Goal: Obtain resource: Download file/media

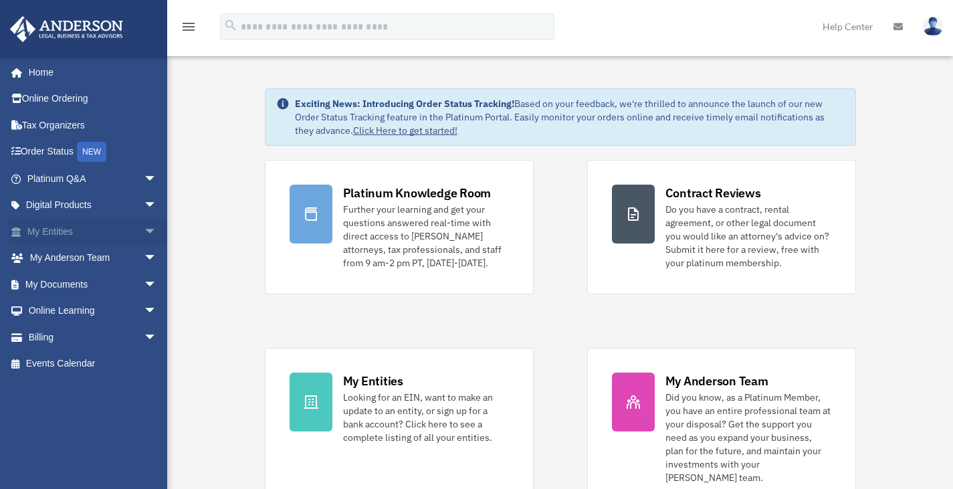
click at [144, 232] on span "arrow_drop_down" at bounding box center [157, 231] width 27 height 27
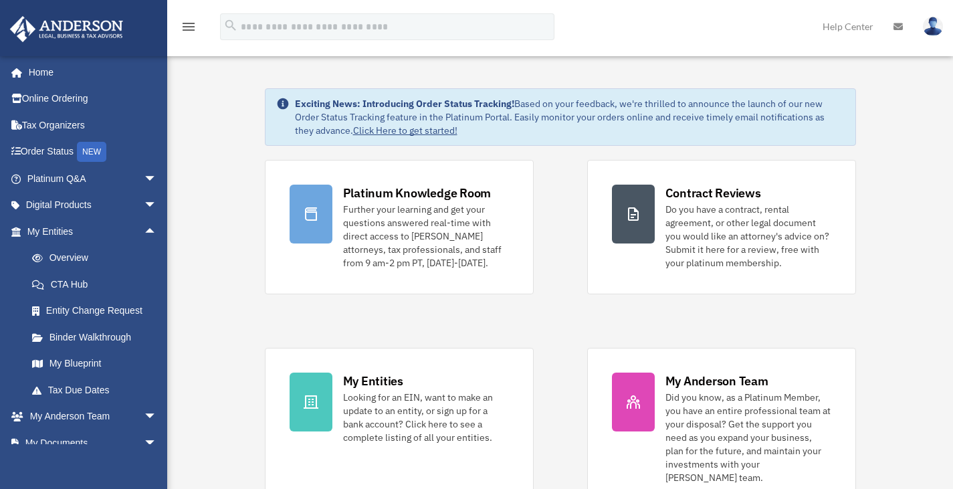
click at [144, 235] on span "arrow_drop_up" at bounding box center [157, 231] width 27 height 27
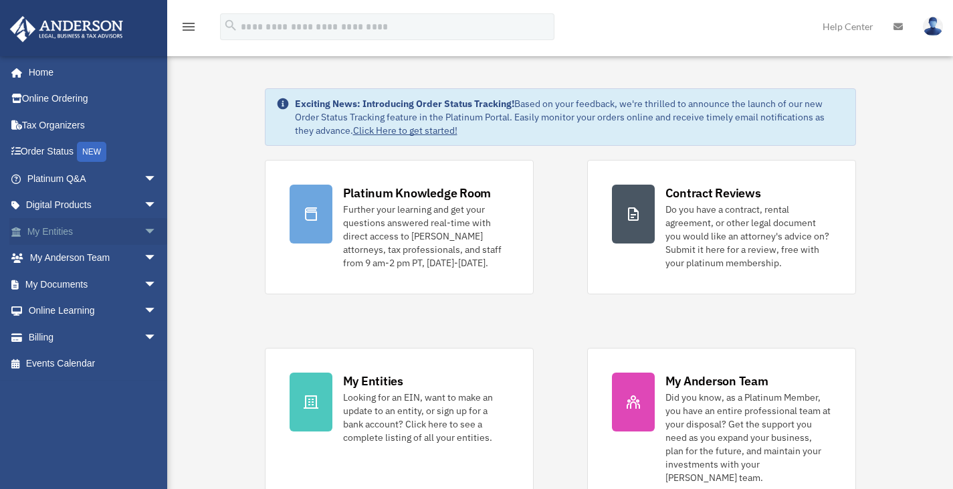
click at [144, 239] on span "arrow_drop_down" at bounding box center [157, 231] width 27 height 27
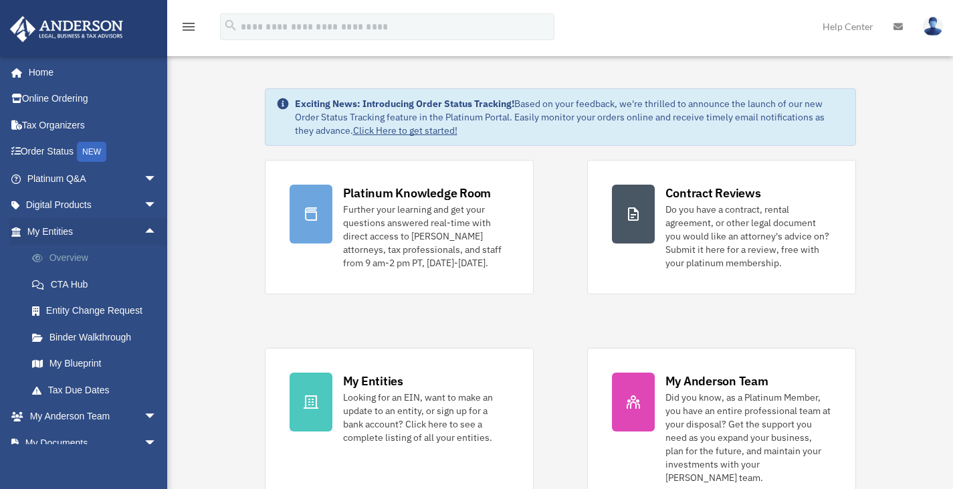
click at [62, 261] on link "Overview" at bounding box center [98, 258] width 159 height 27
click at [62, 260] on link "Overview" at bounding box center [98, 258] width 159 height 27
click at [67, 342] on link "Binder Walkthrough" at bounding box center [98, 337] width 159 height 27
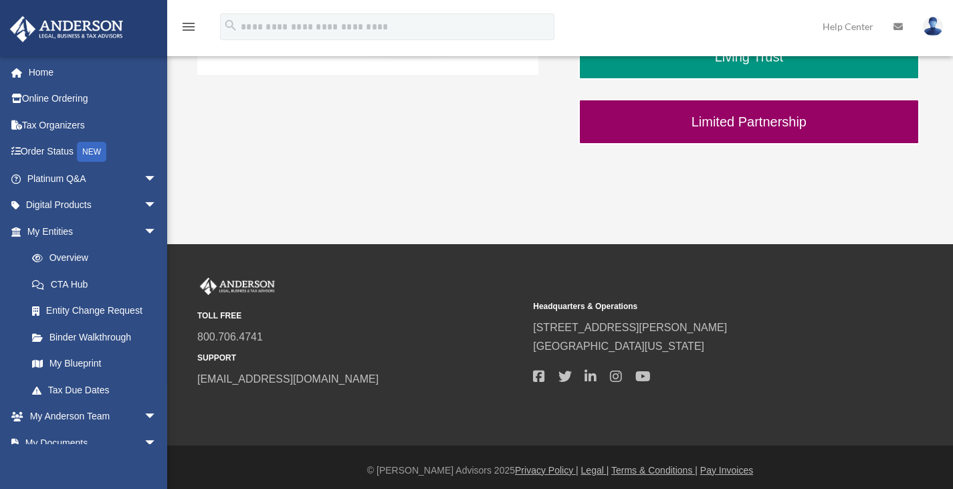
scroll to position [528, 0]
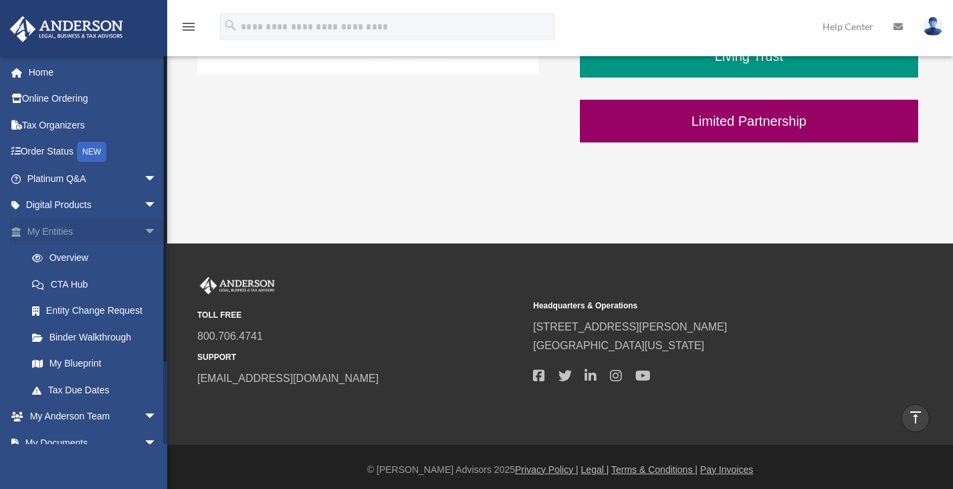
click at [144, 233] on span "arrow_drop_down" at bounding box center [157, 231] width 27 height 27
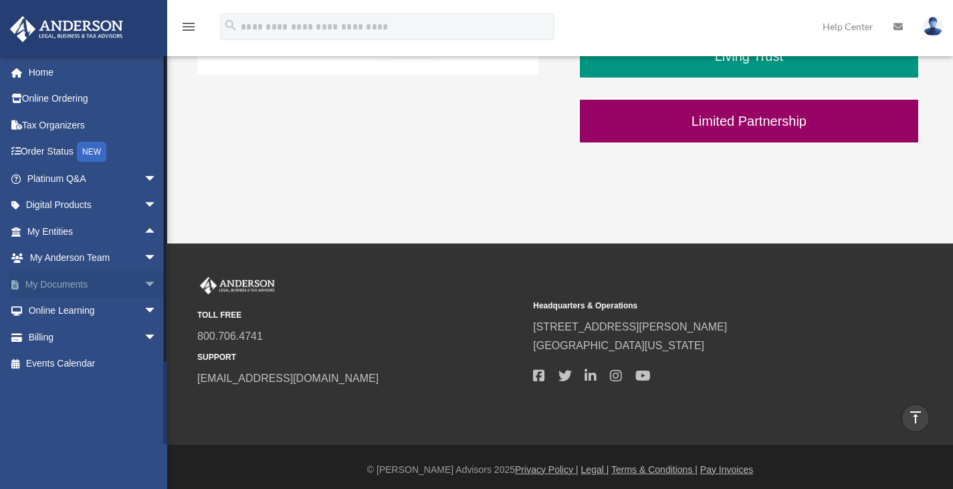
click at [144, 286] on span "arrow_drop_down" at bounding box center [157, 284] width 27 height 27
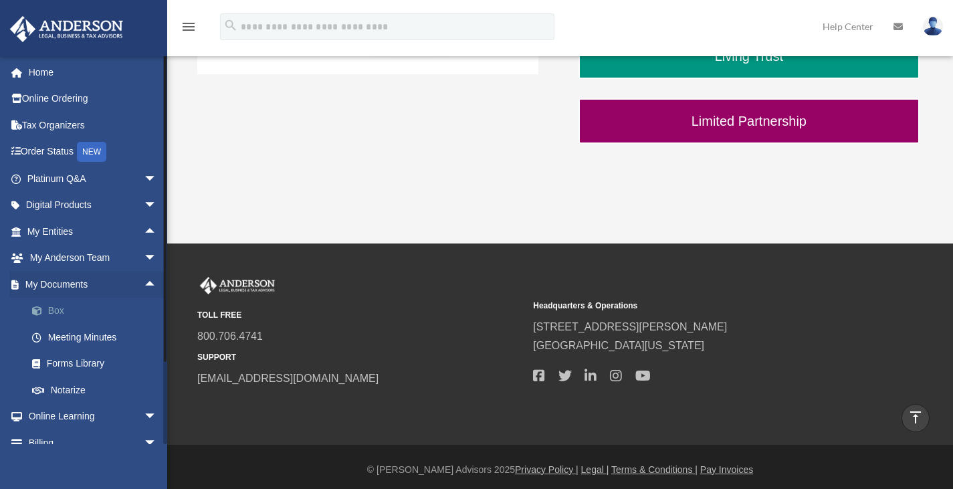
click at [50, 310] on link "Box" at bounding box center [98, 311] width 159 height 27
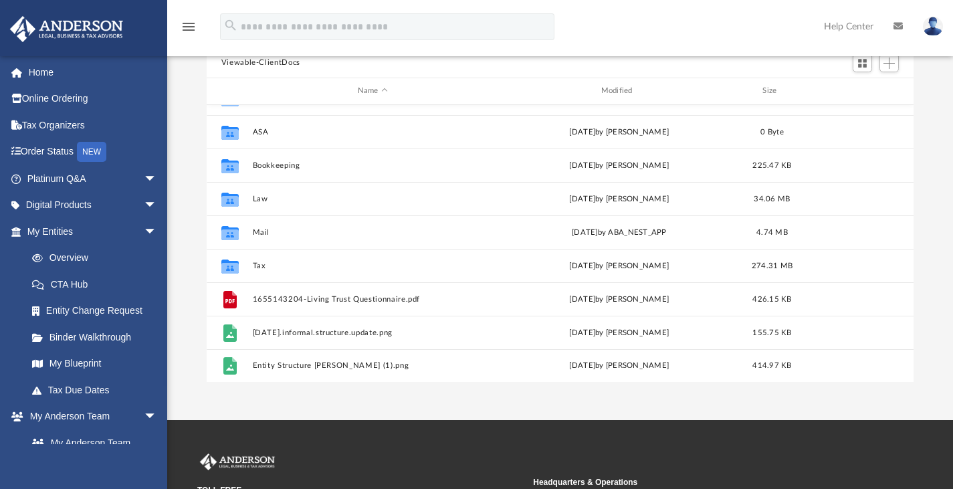
scroll to position [130, 0]
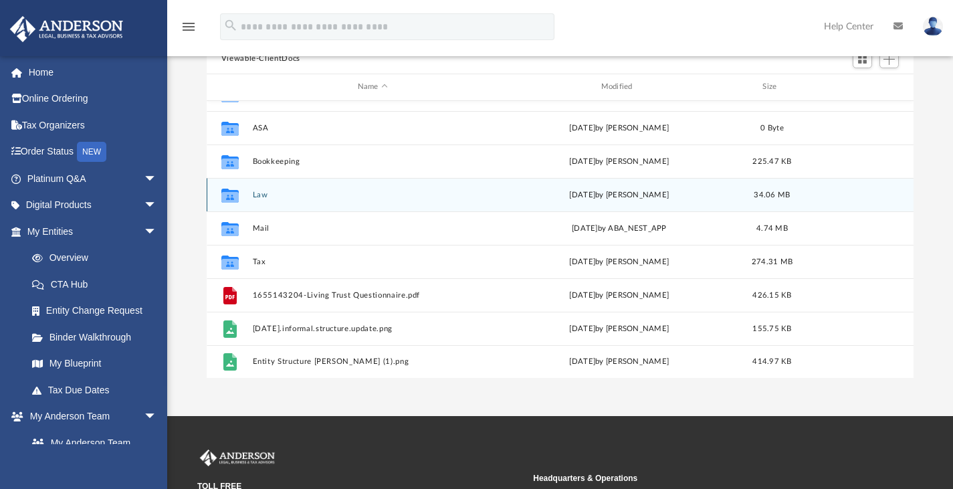
click at [256, 195] on button "Law" at bounding box center [372, 194] width 241 height 9
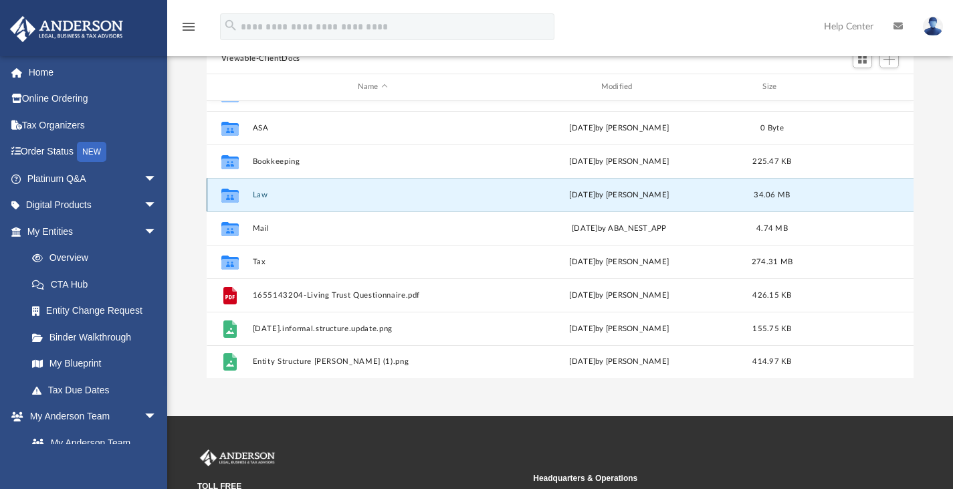
click at [256, 195] on button "Law" at bounding box center [372, 194] width 241 height 9
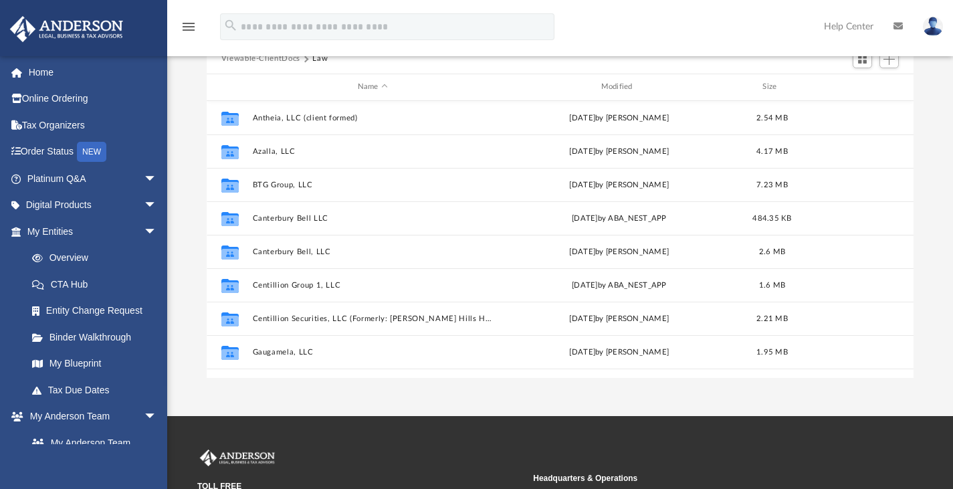
click at [176, 167] on div "Difficulty viewing your box folder? You can also access your account directly o…" at bounding box center [560, 164] width 786 height 427
click at [186, 130] on div "Difficulty viewing your box folder? You can also access your account directly o…" at bounding box center [560, 164] width 786 height 427
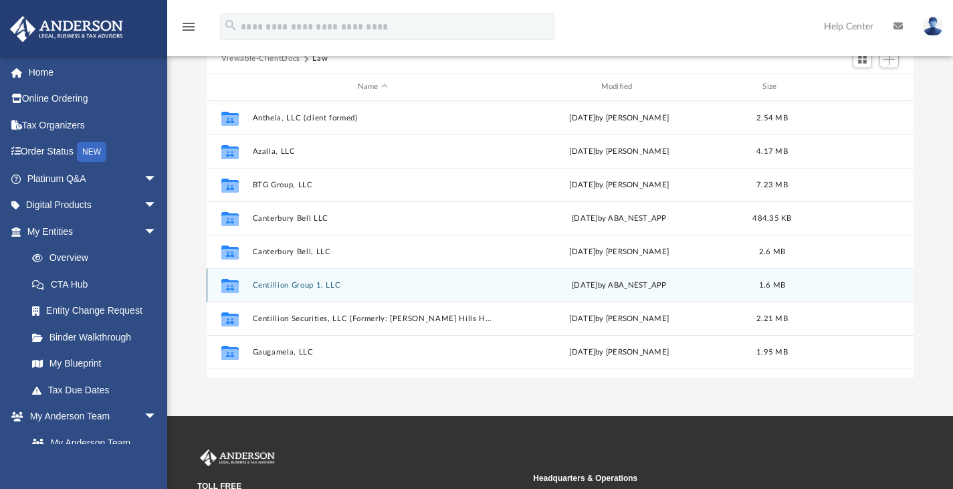
click at [320, 282] on button "Centillion Group 1, LLC" at bounding box center [372, 284] width 241 height 9
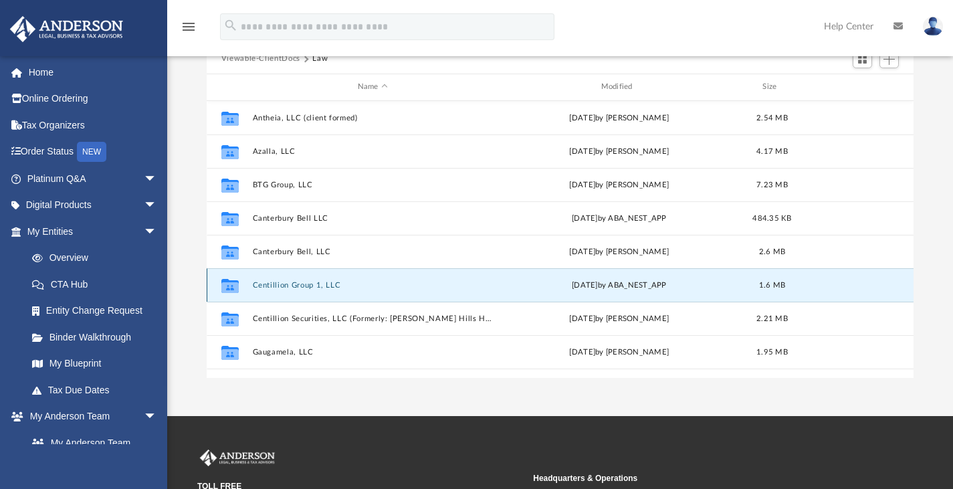
click at [320, 282] on button "Centillion Group 1, LLC" at bounding box center [372, 284] width 241 height 9
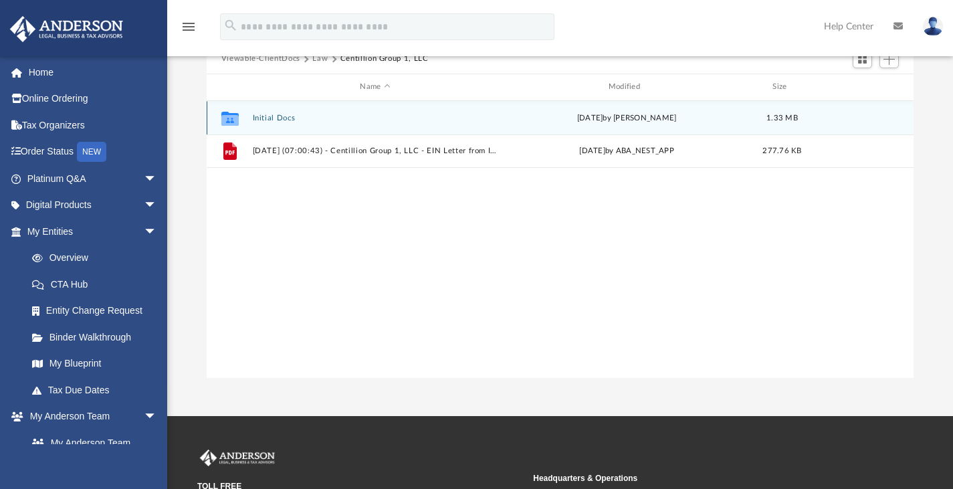
click at [286, 111] on div "Collaborated Folder Initial Docs Fri Aug 1 2025 by Samantha Turner 1.33 MB" at bounding box center [561, 117] width 708 height 33
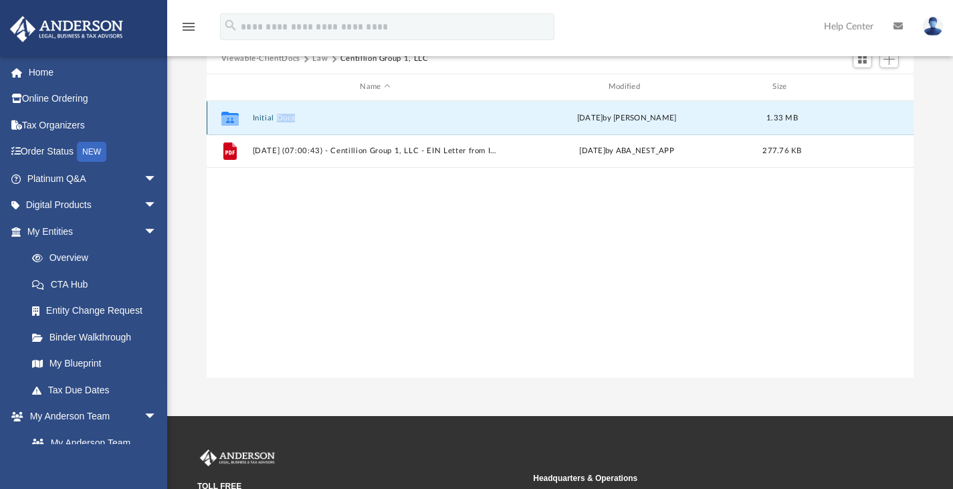
click at [286, 111] on div "Collaborated Folder Initial Docs Fri Aug 1 2025 by Samantha Turner 1.33 MB" at bounding box center [561, 117] width 708 height 33
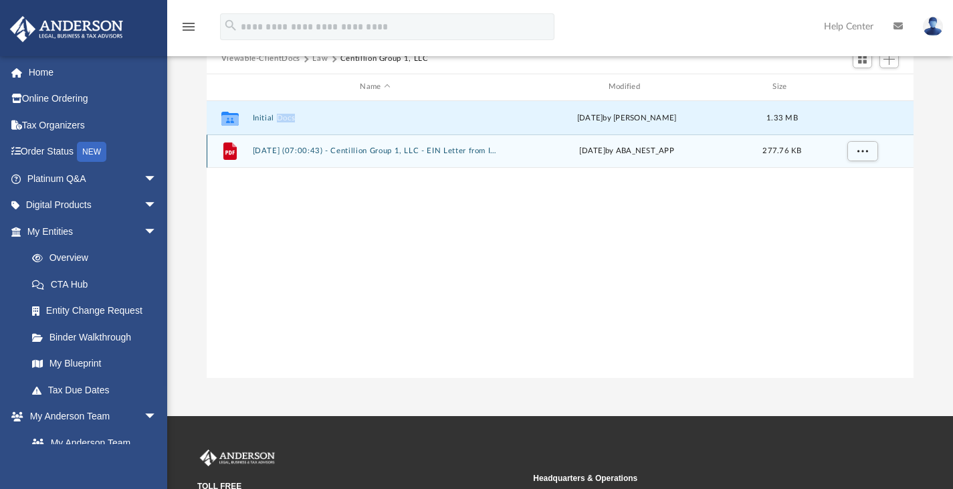
click at [274, 152] on button "[DATE] (07:00:43) - Centillion Group 1, LLC - EIN Letter from IRS.pdf" at bounding box center [374, 150] width 245 height 9
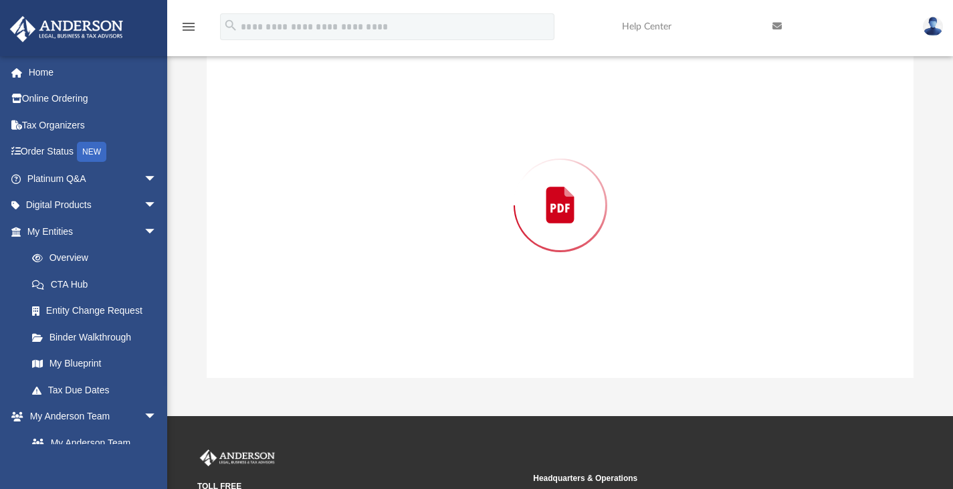
scroll to position [127, 0]
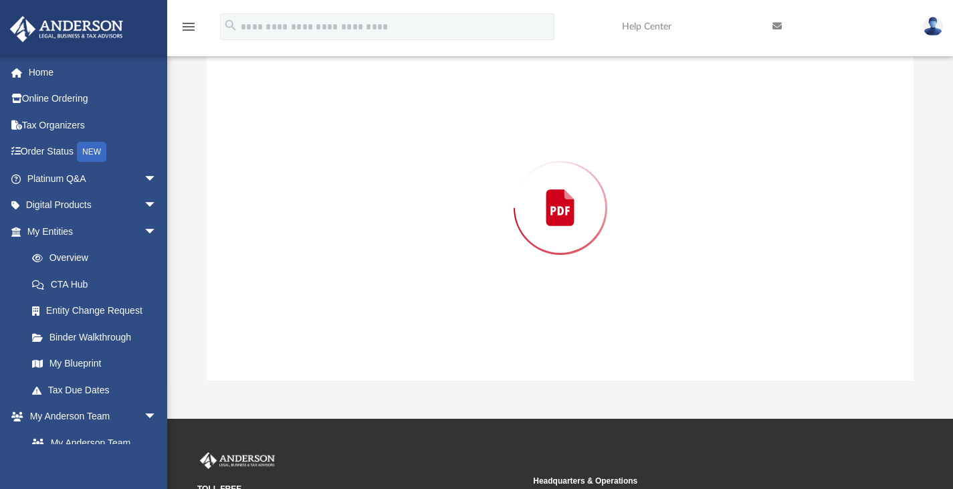
click at [274, 152] on div "Preview" at bounding box center [561, 207] width 708 height 345
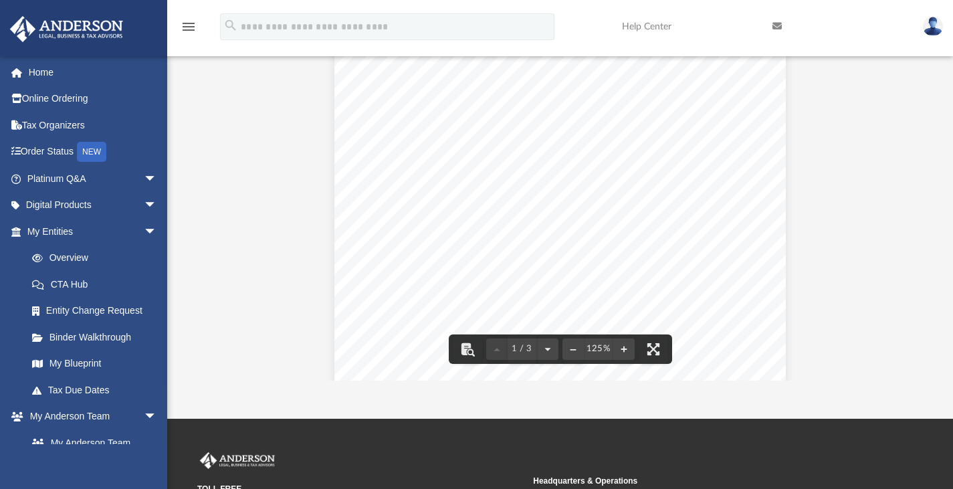
scroll to position [17, 0]
click at [931, 246] on div "Difficulty viewing your box folder? You can also access your account directly o…" at bounding box center [560, 166] width 786 height 427
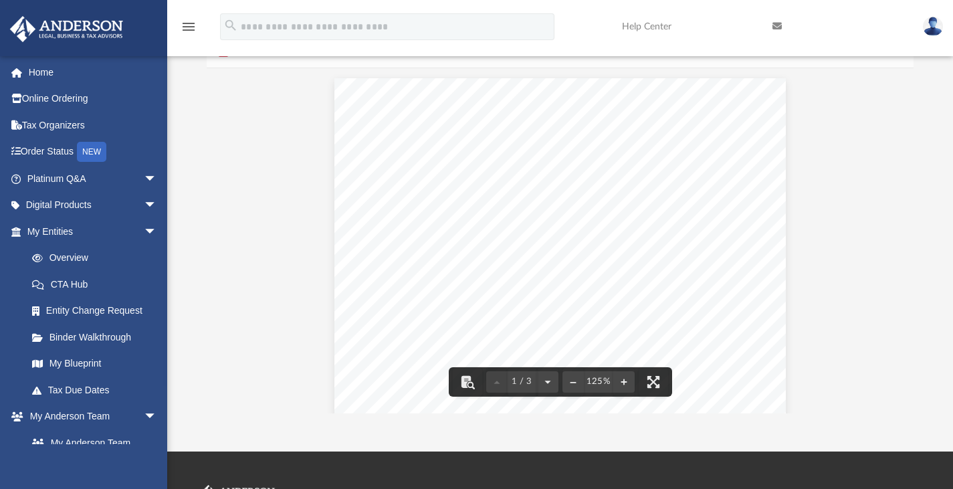
scroll to position [0, 0]
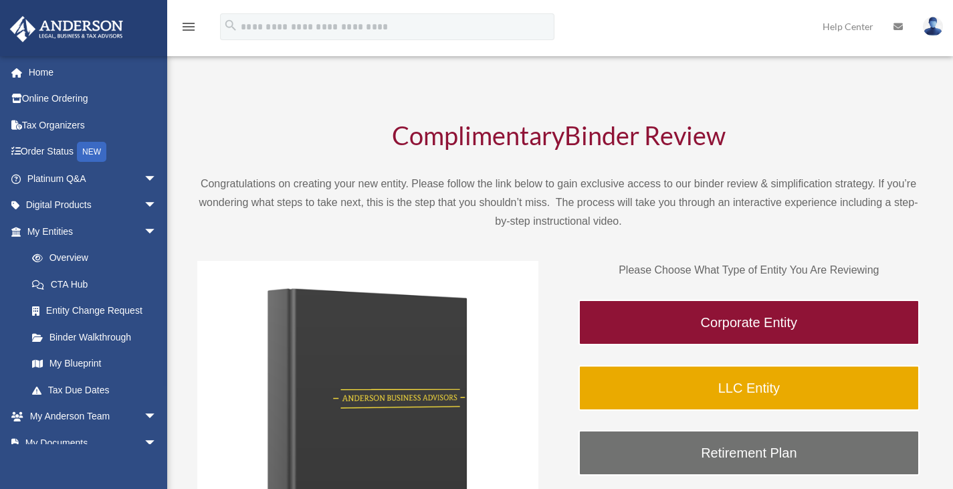
scroll to position [528, 0]
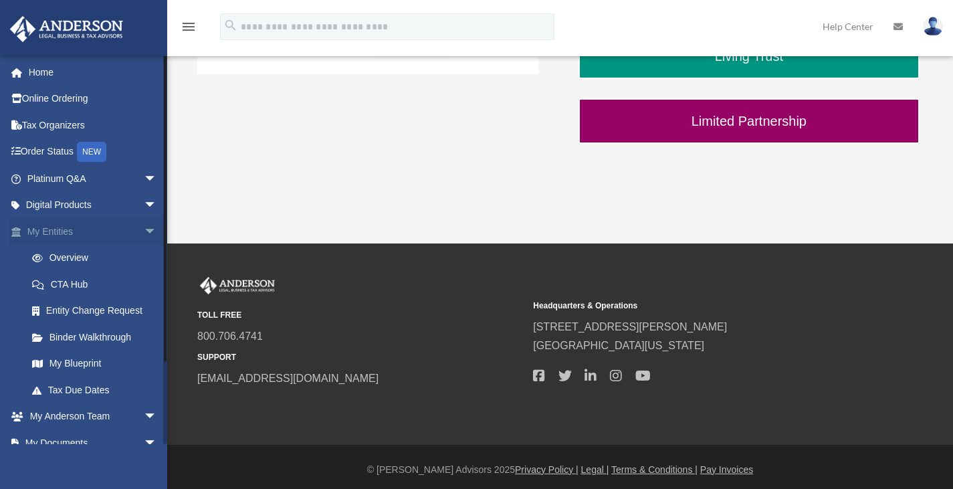
click at [144, 226] on span "arrow_drop_down" at bounding box center [157, 231] width 27 height 27
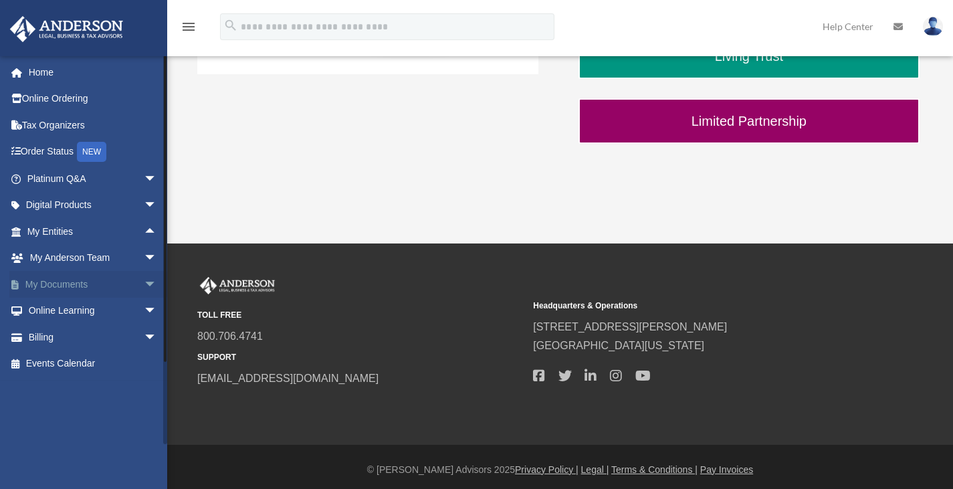
click at [144, 282] on span "arrow_drop_down" at bounding box center [157, 284] width 27 height 27
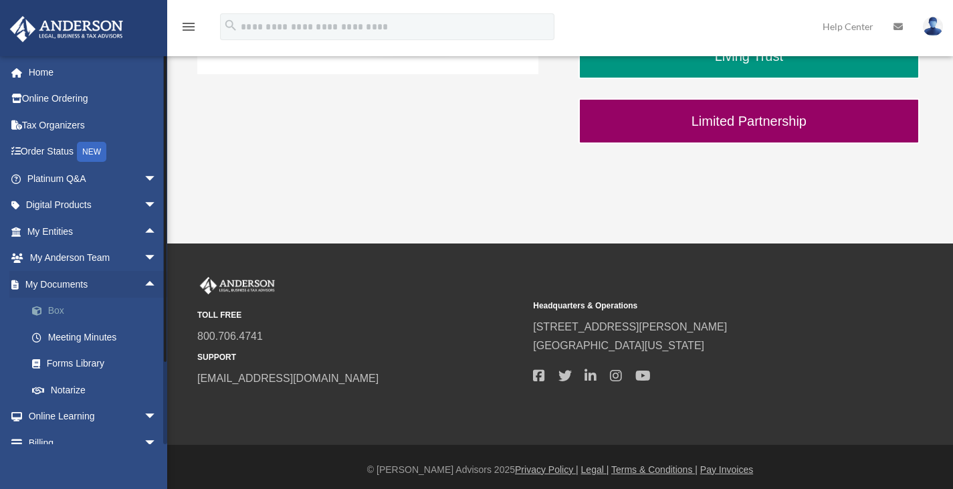
click at [62, 316] on link "Box" at bounding box center [98, 311] width 159 height 27
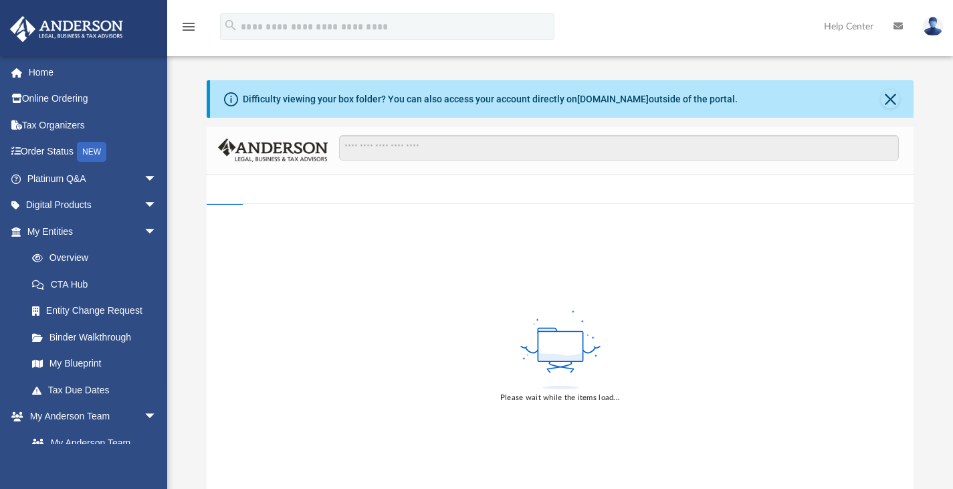
click at [62, 316] on link "Entity Change Request" at bounding box center [98, 311] width 159 height 27
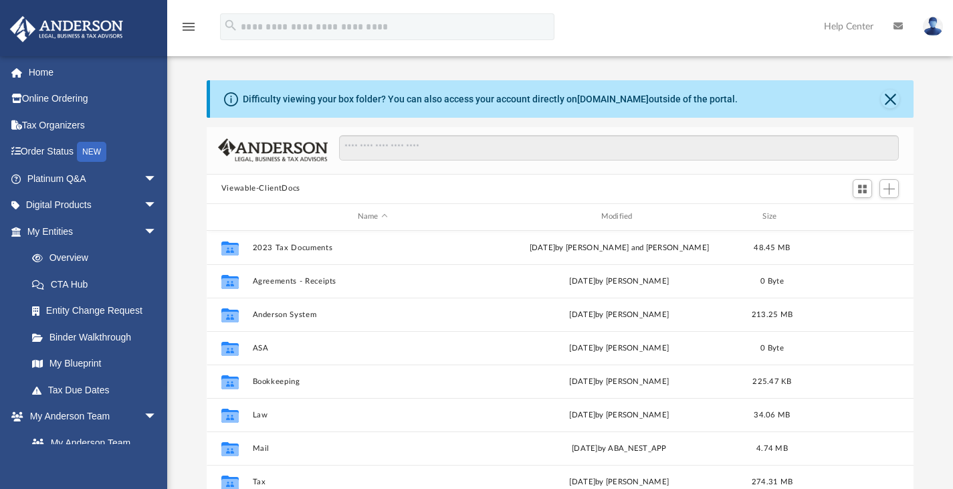
drag, startPoint x: 0, startPoint y: 0, endPoint x: 187, endPoint y: 268, distance: 326.2
click at [187, 268] on div "App [EMAIL_ADDRESS][DOMAIN_NAME] Sign Out [EMAIL_ADDRESS][DOMAIN_NAME] Home Onl…" at bounding box center [476, 273] width 953 height 470
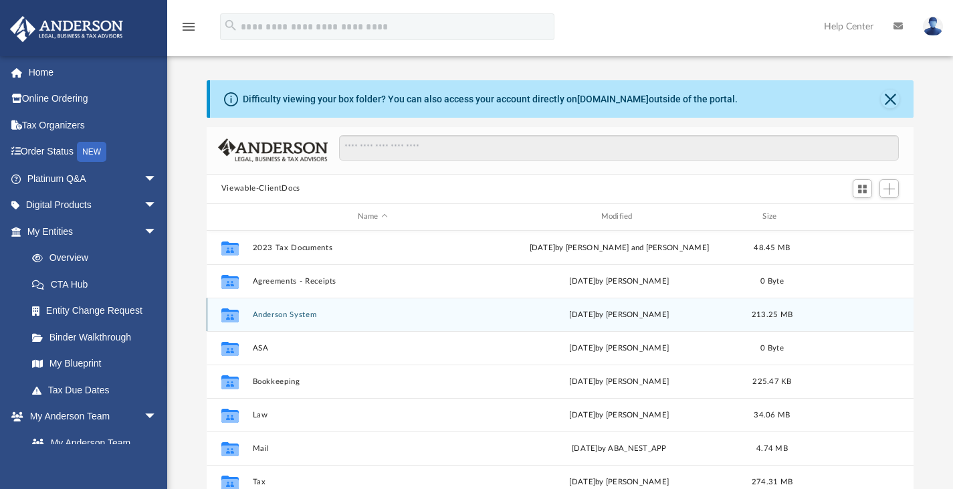
scroll to position [294, 697]
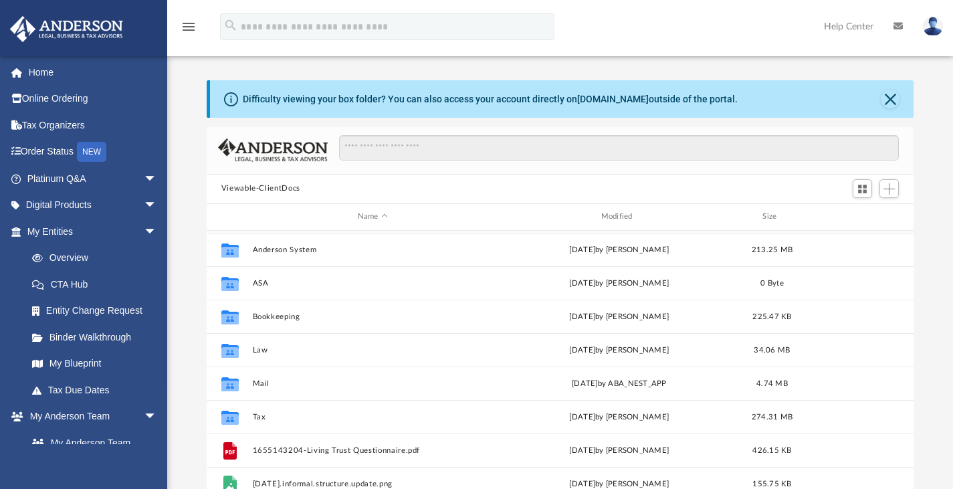
scroll to position [90, 0]
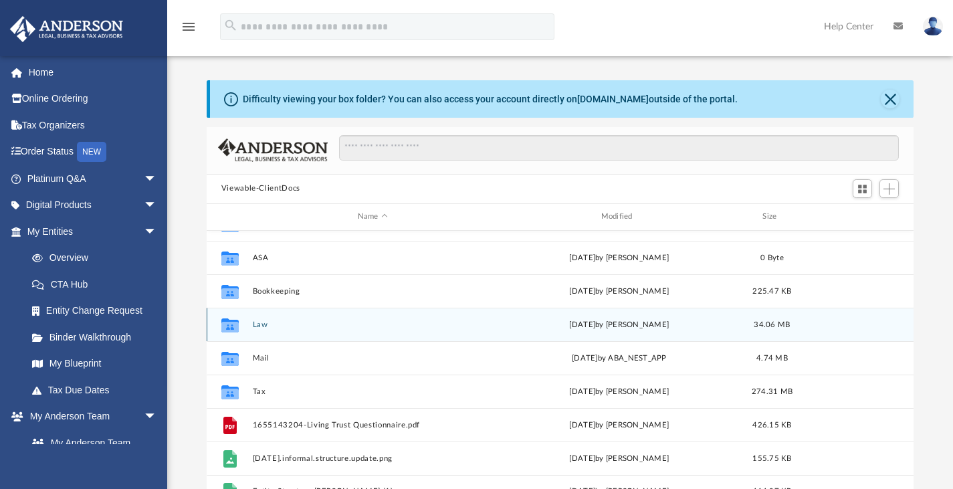
click at [260, 326] on button "Law" at bounding box center [372, 324] width 241 height 9
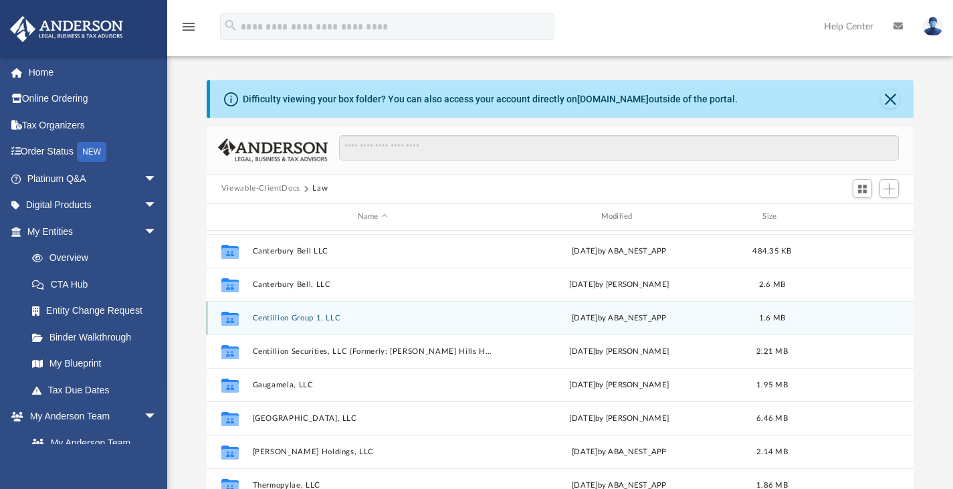
scroll to position [98, 0]
click at [299, 315] on button "Centillion Group 1, LLC" at bounding box center [372, 316] width 241 height 9
click at [296, 315] on button "Centillion Group 1, LLC" at bounding box center [372, 316] width 241 height 9
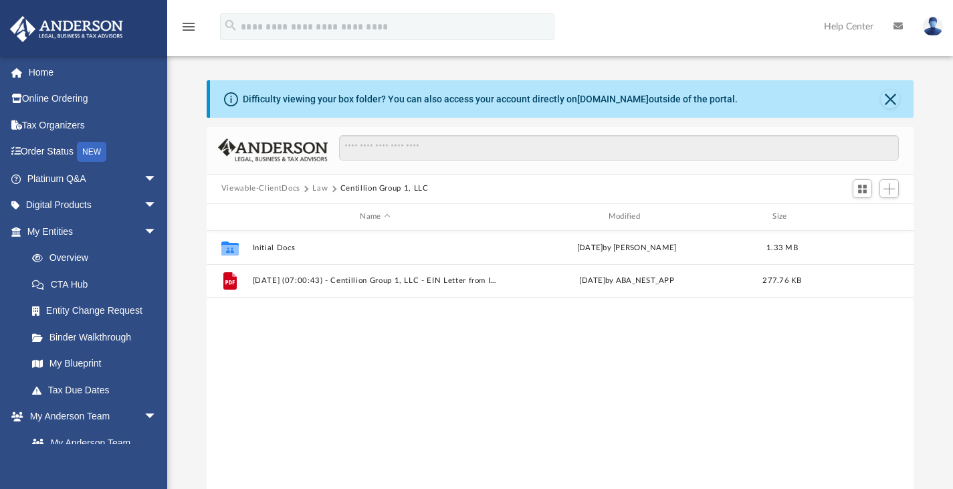
scroll to position [0, 0]
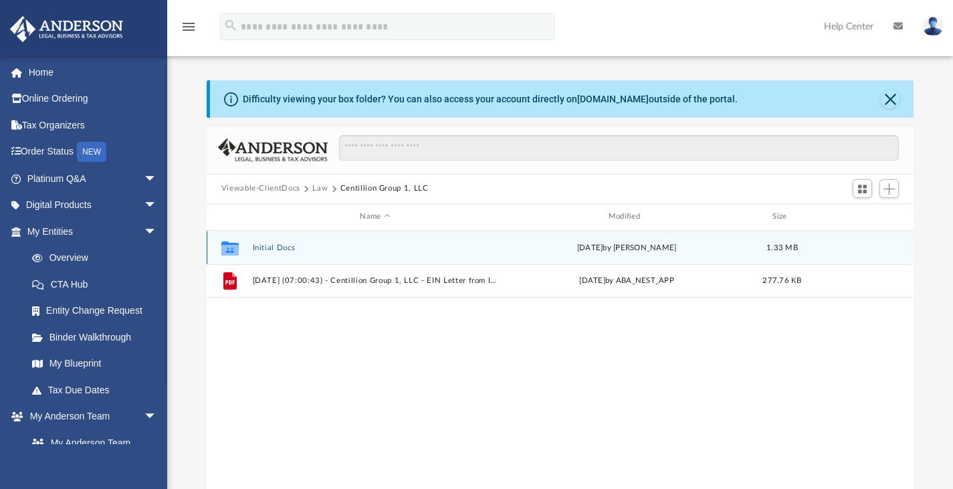
click at [271, 250] on button "Initial Docs" at bounding box center [374, 247] width 245 height 9
click at [273, 250] on button "Initial Docs" at bounding box center [374, 247] width 245 height 9
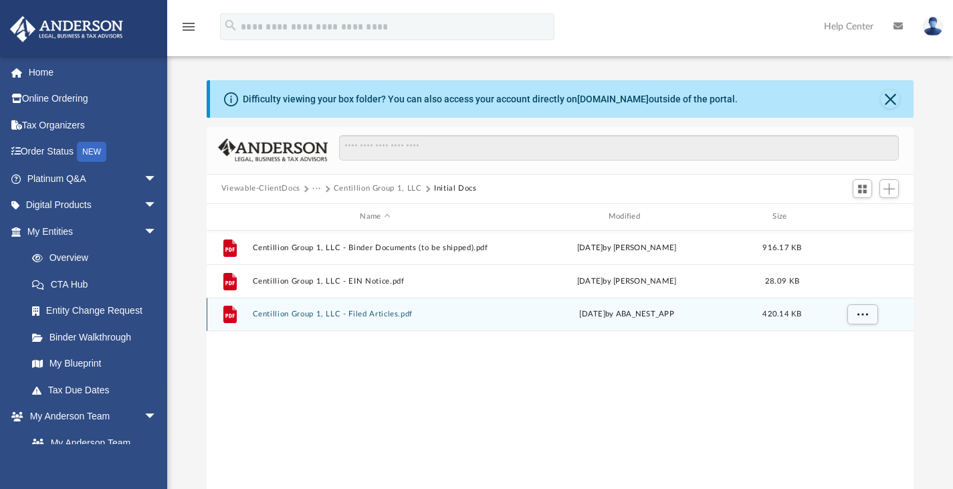
click at [367, 315] on button "Centillion Group 1, LLC - Filed Articles.pdf" at bounding box center [374, 314] width 245 height 9
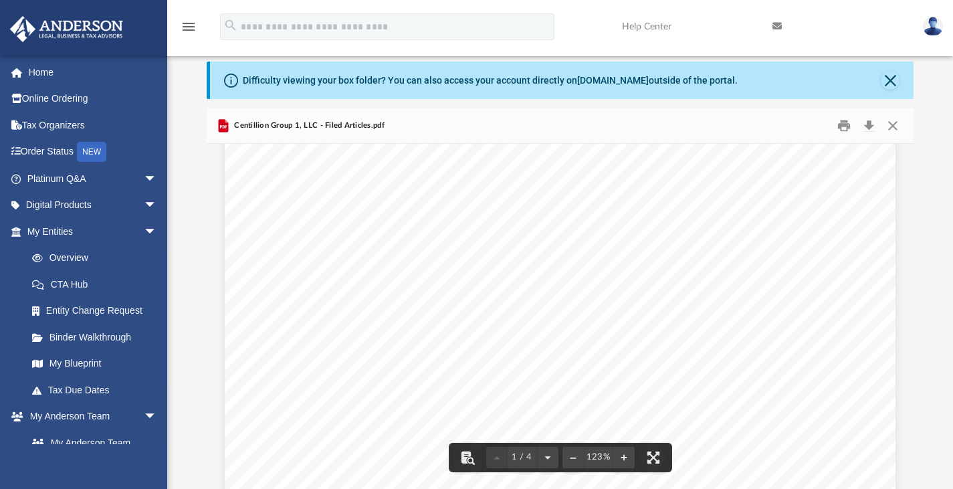
scroll to position [186, 0]
